Goal: Task Accomplishment & Management: Manage account settings

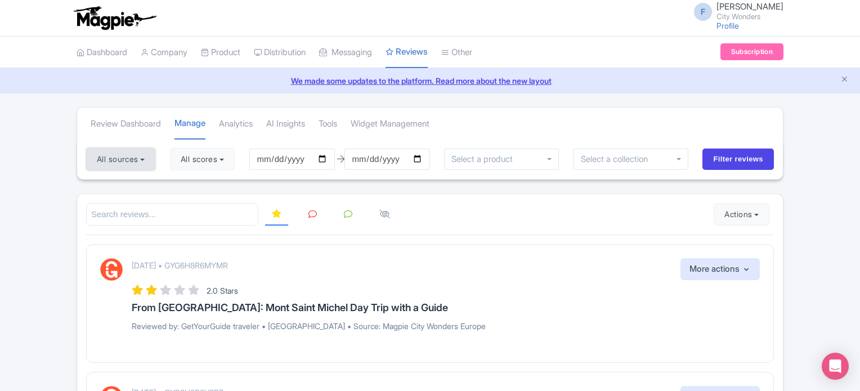
click at [123, 155] on button "All sources" at bounding box center [120, 159] width 69 height 23
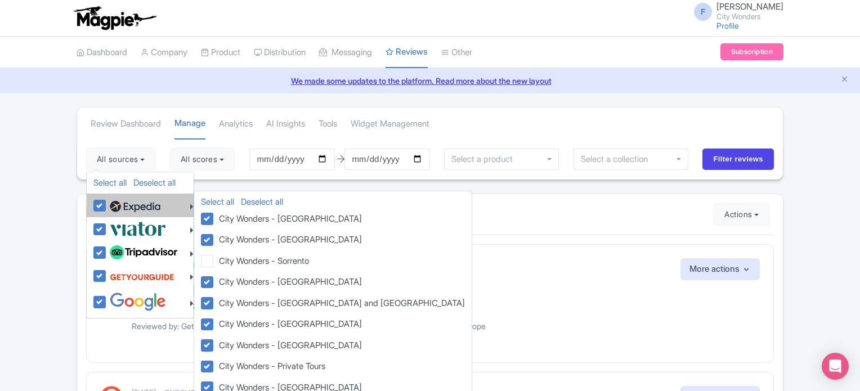
click at [107, 204] on label at bounding box center [133, 205] width 53 height 19
click at [107, 203] on input "checkbox" at bounding box center [110, 199] width 7 height 7
checkbox input "false"
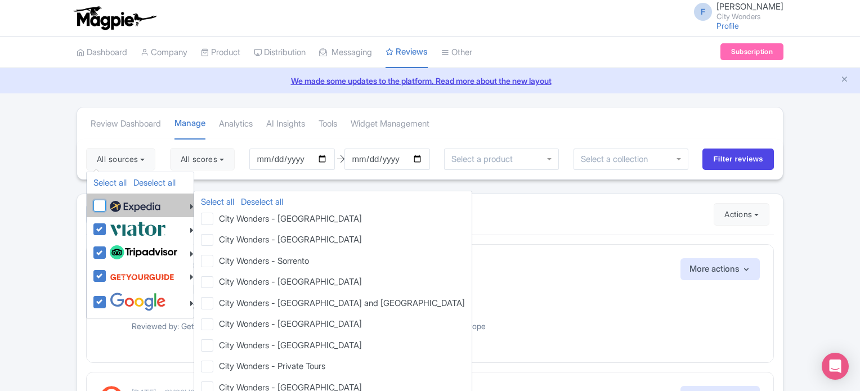
checkbox input "false"
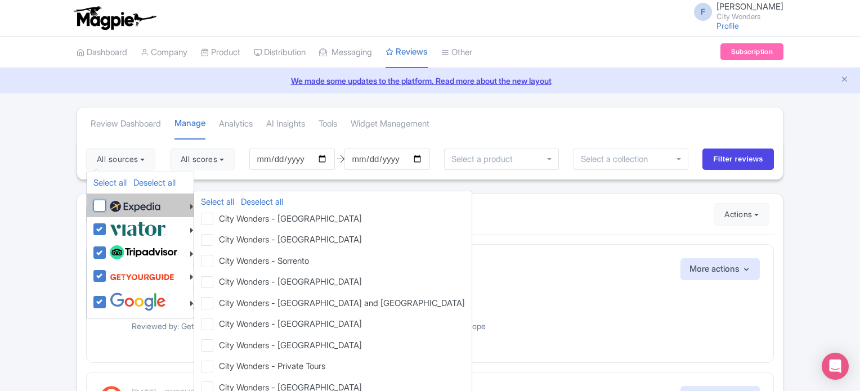
checkbox input "false"
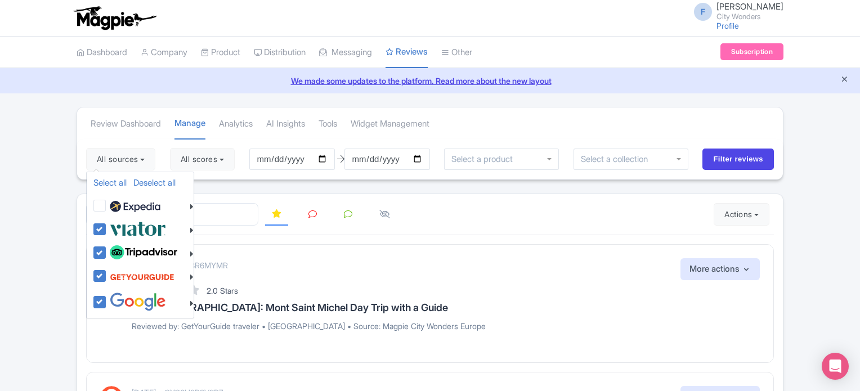
click at [844, 78] on icon "Close announcement" at bounding box center [844, 79] width 8 height 8
